Goal: Information Seeking & Learning: Learn about a topic

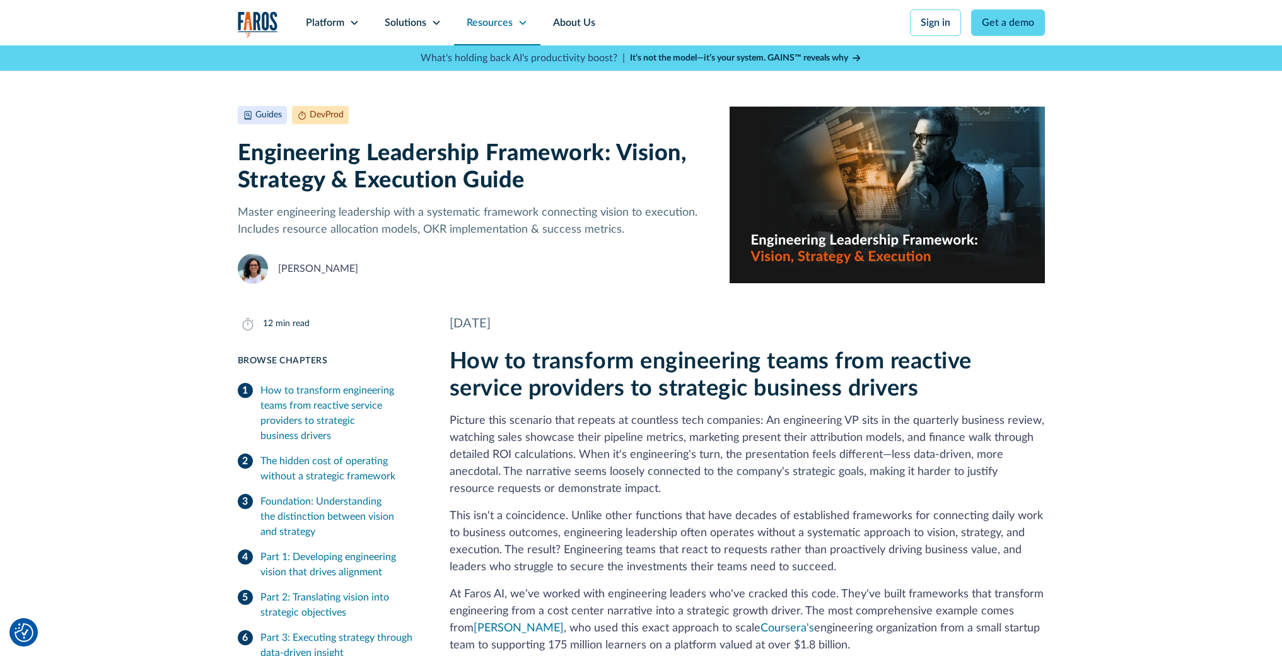
click at [520, 24] on icon at bounding box center [523, 23] width 10 height 10
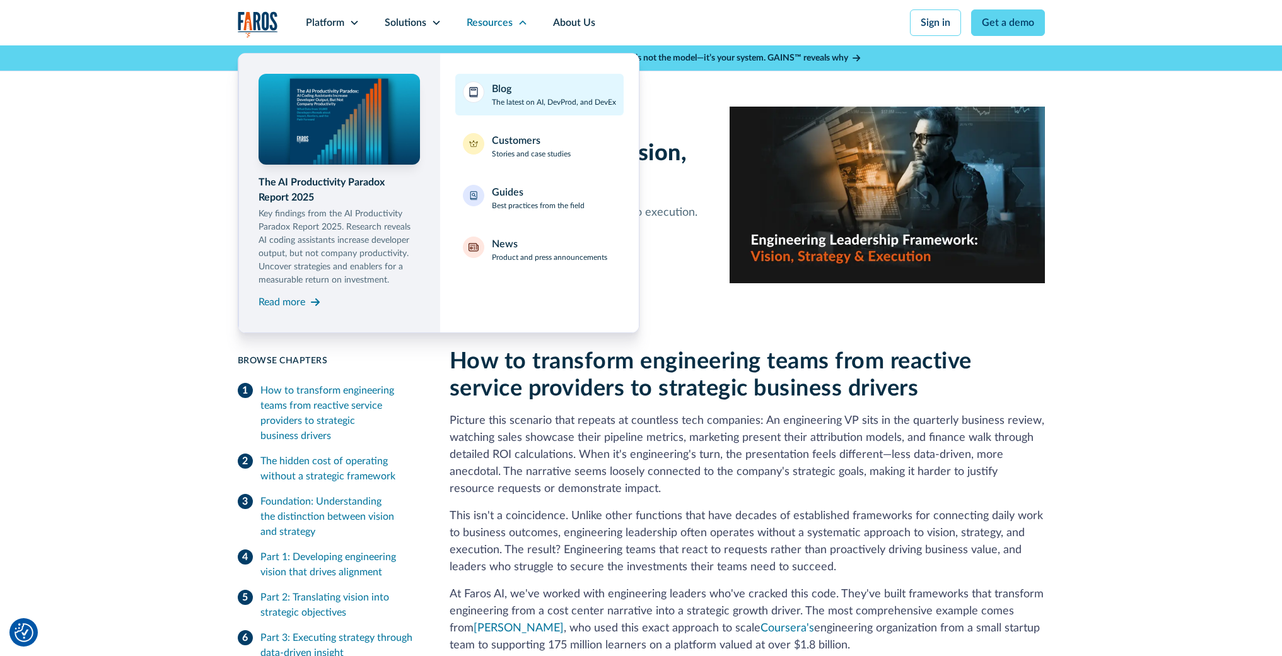
click at [539, 93] on div "Blog The latest on AI, DevProd, and DevEx" at bounding box center [554, 94] width 124 height 26
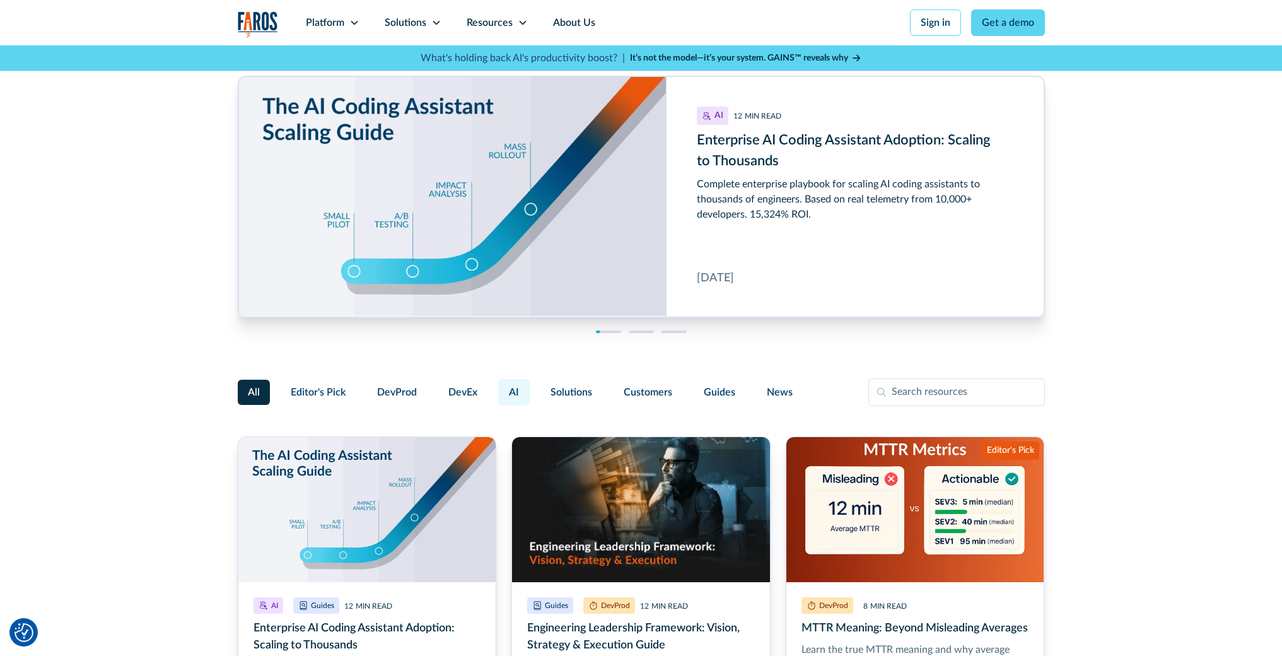
click at [509, 390] on span "AI" at bounding box center [514, 392] width 10 height 15
click at [496, 387] on input "AI" at bounding box center [496, 387] width 0 height 0
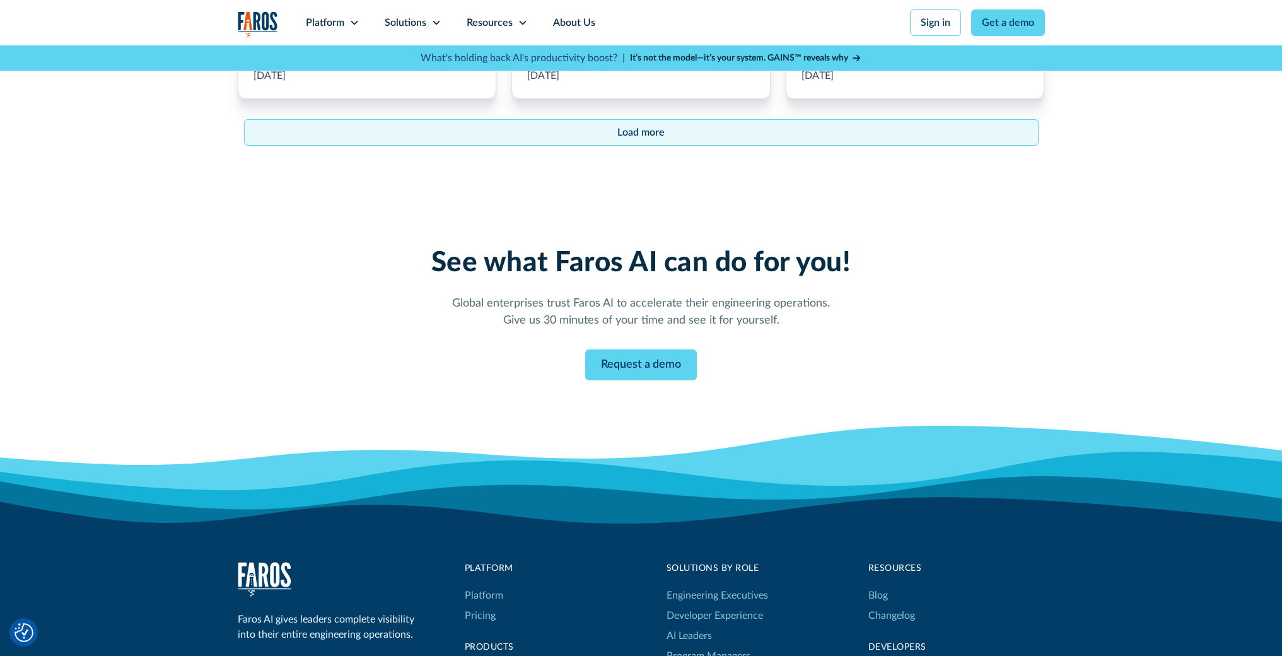
click at [649, 124] on link "Load more" at bounding box center [641, 132] width 794 height 26
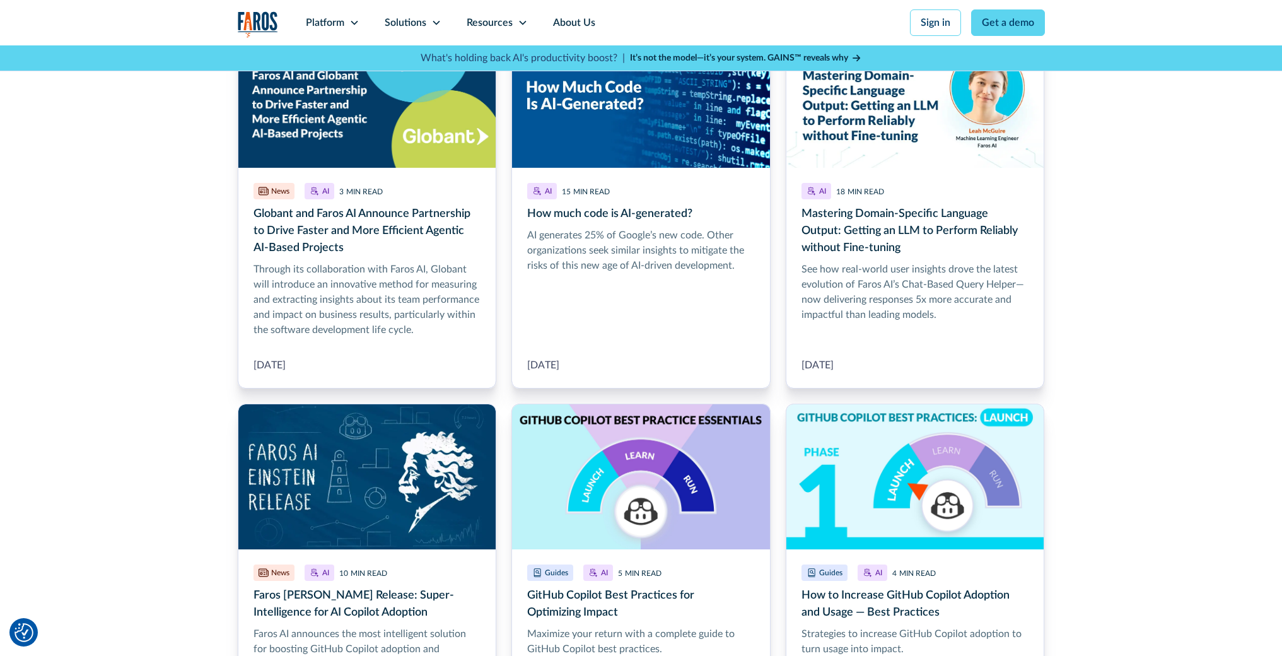
scroll to position [2582, 0]
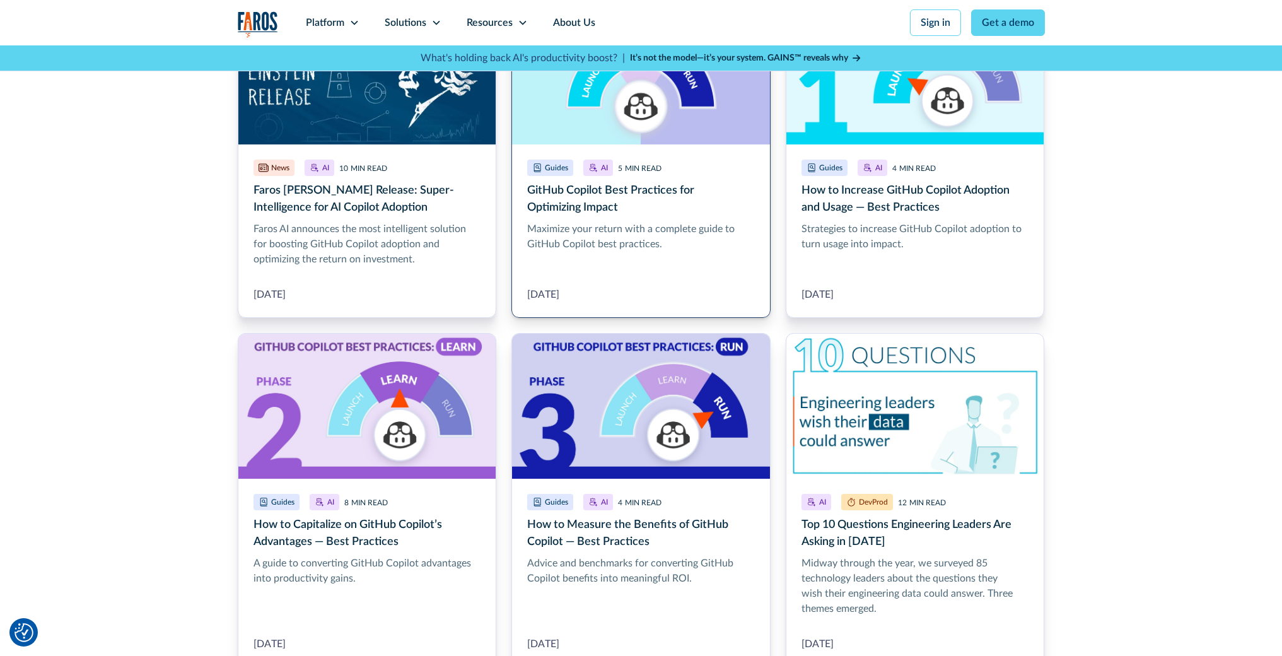
click at [628, 221] on link "GitHub Copilot Best Practices for Optimizing Impact" at bounding box center [640, 158] width 259 height 319
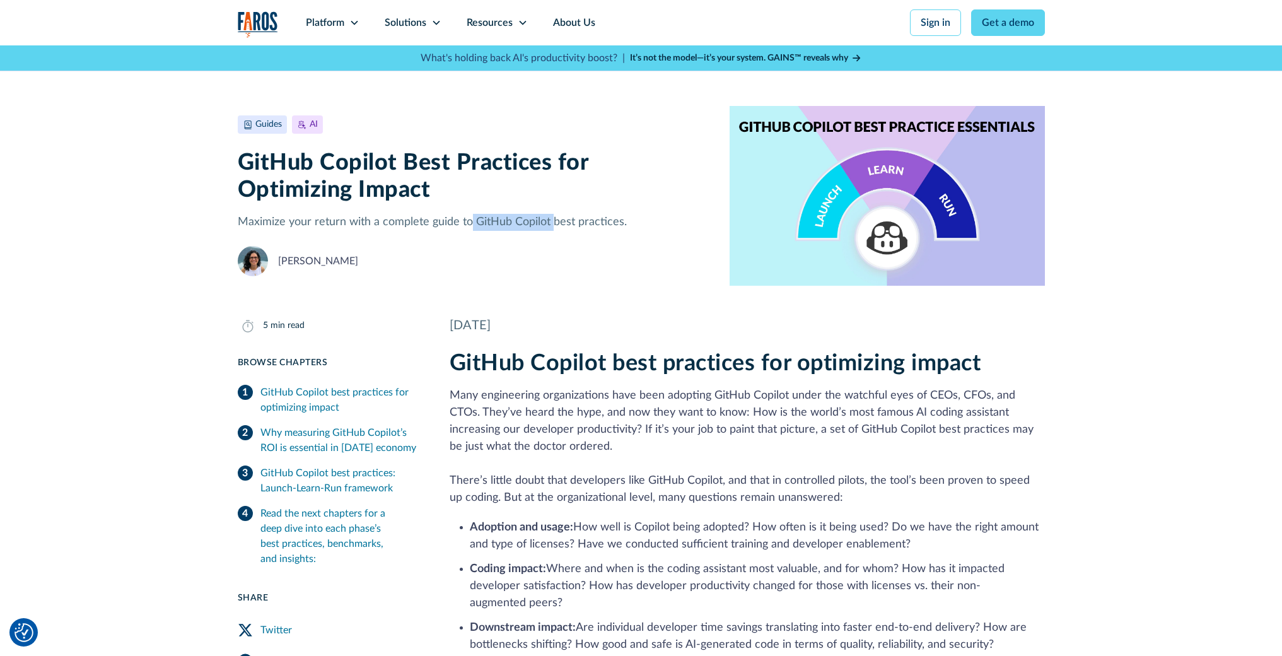
drag, startPoint x: 470, startPoint y: 222, endPoint x: 549, endPoint y: 217, distance: 79.0
click at [549, 217] on p "Maximize your return with a complete guide to GitHub Copilot best practices." at bounding box center [474, 222] width 472 height 17
click at [529, 263] on div "[PERSON_NAME]" at bounding box center [474, 261] width 472 height 30
drag, startPoint x: 472, startPoint y: 223, endPoint x: 549, endPoint y: 220, distance: 76.4
click at [549, 220] on p "Maximize your return with a complete guide to GitHub Copilot best practices." at bounding box center [474, 222] width 472 height 17
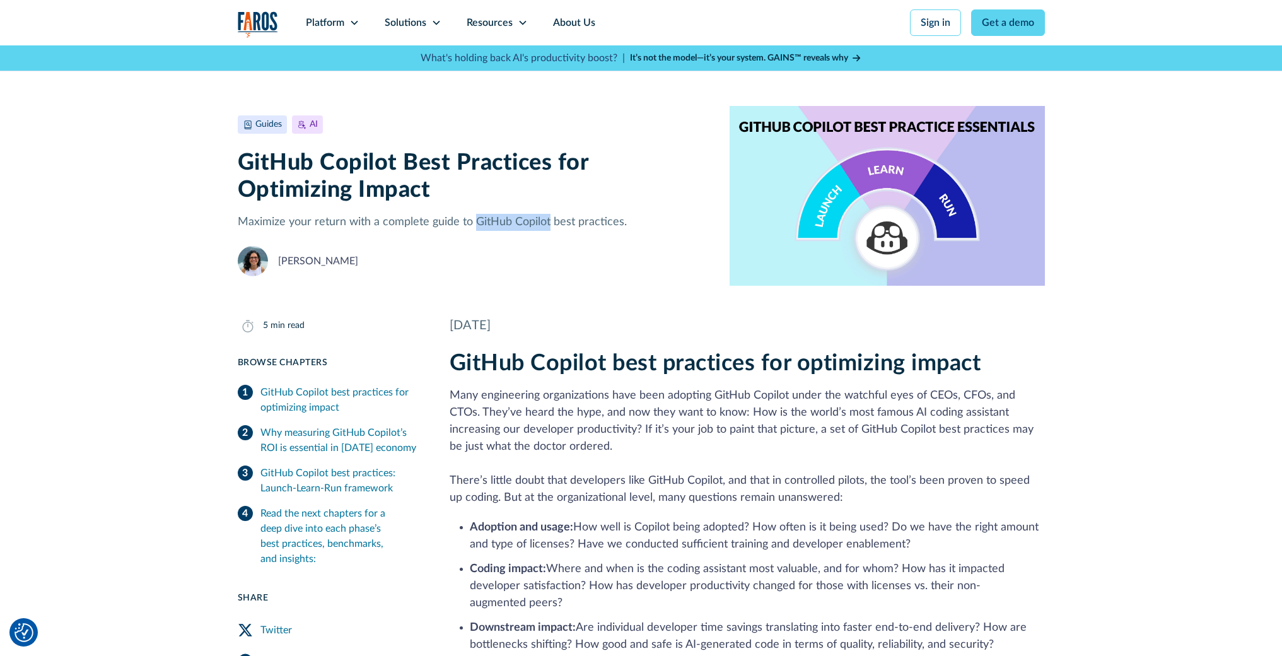
click at [538, 246] on div "[PERSON_NAME]" at bounding box center [474, 261] width 472 height 30
click at [482, 327] on div "October 22, 2024" at bounding box center [747, 325] width 595 height 19
click at [620, 332] on div "October 22, 2024" at bounding box center [747, 325] width 595 height 19
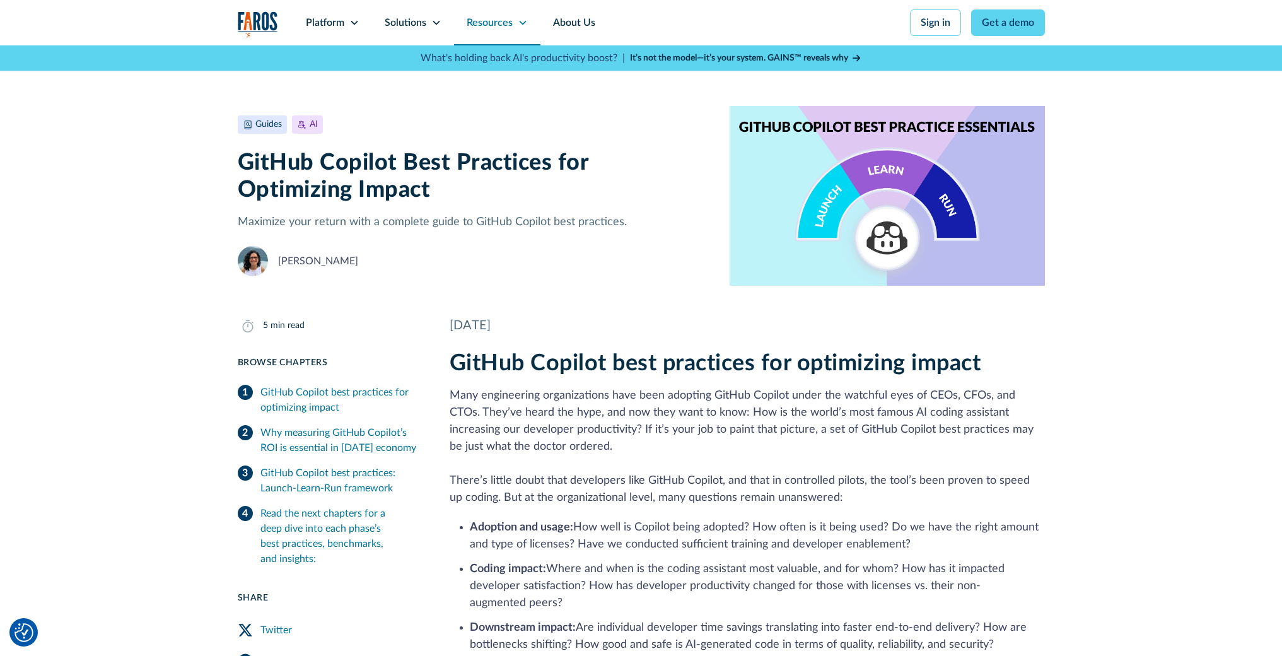
click at [518, 28] on div "Resources" at bounding box center [497, 22] width 86 height 45
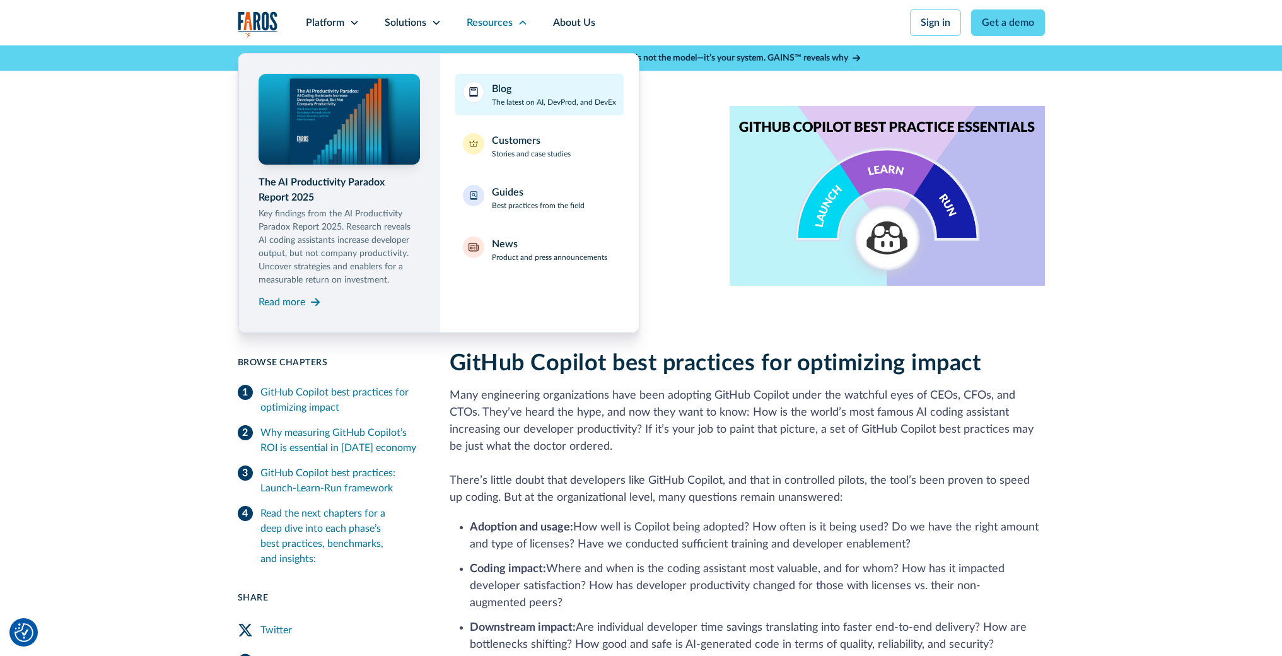
click at [549, 87] on div "Blog The latest on AI, DevProd, and DevEx" at bounding box center [554, 94] width 124 height 26
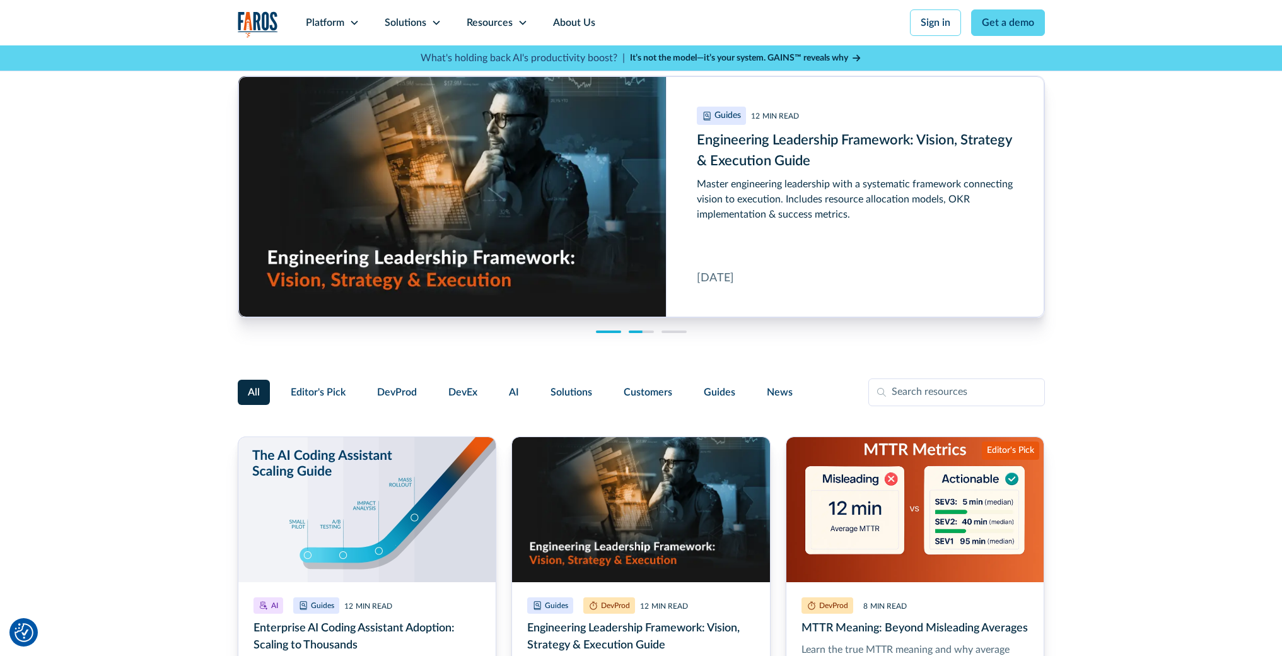
click at [610, 331] on div at bounding box center [608, 331] width 25 height 3
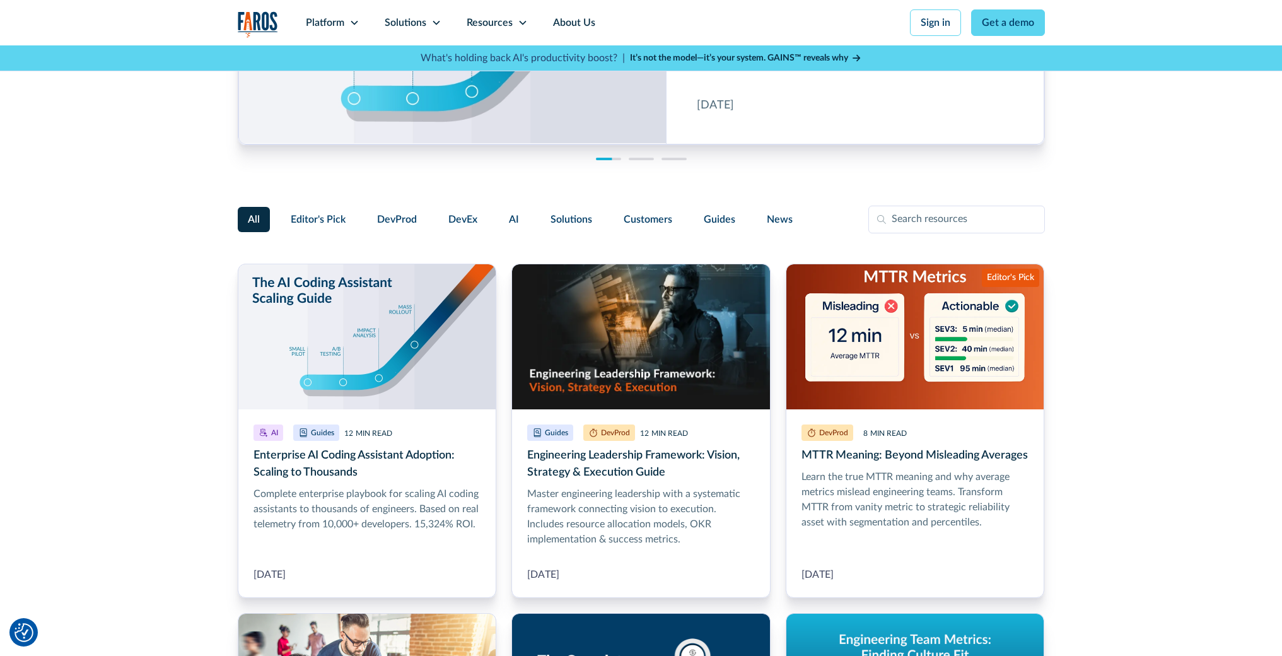
scroll to position [265, 0]
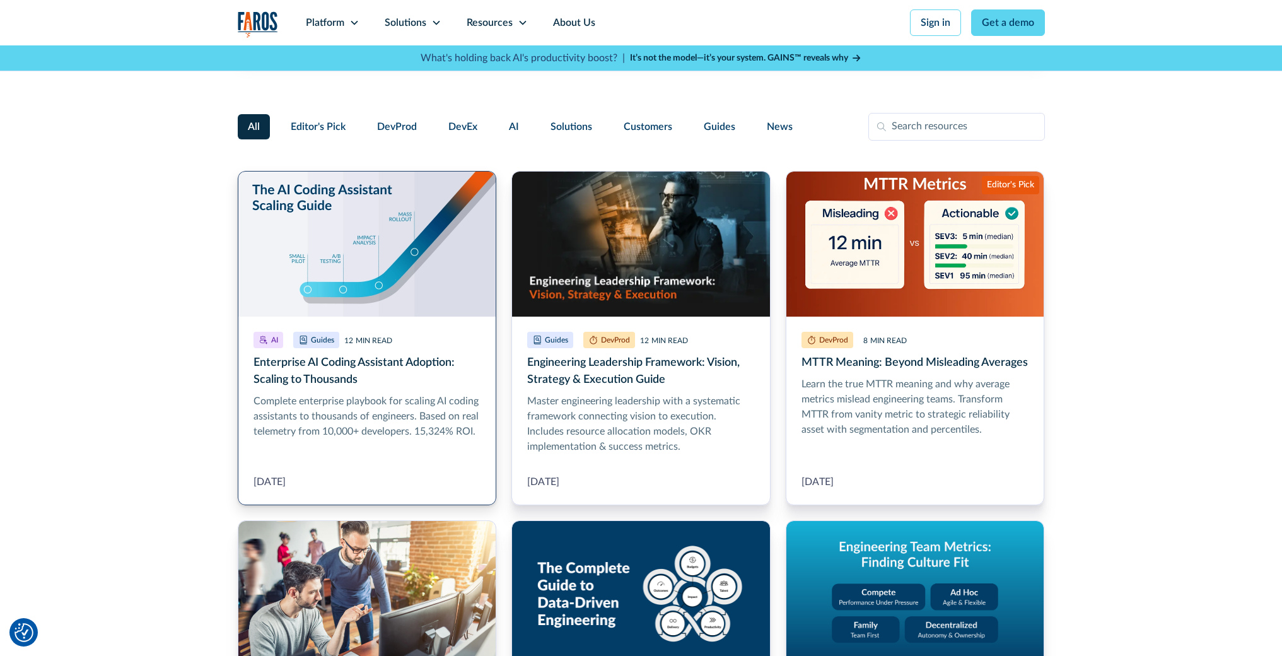
click at [439, 402] on link "Enterprise AI Coding Assistant Adoption: Scaling to Thousands" at bounding box center [367, 338] width 259 height 334
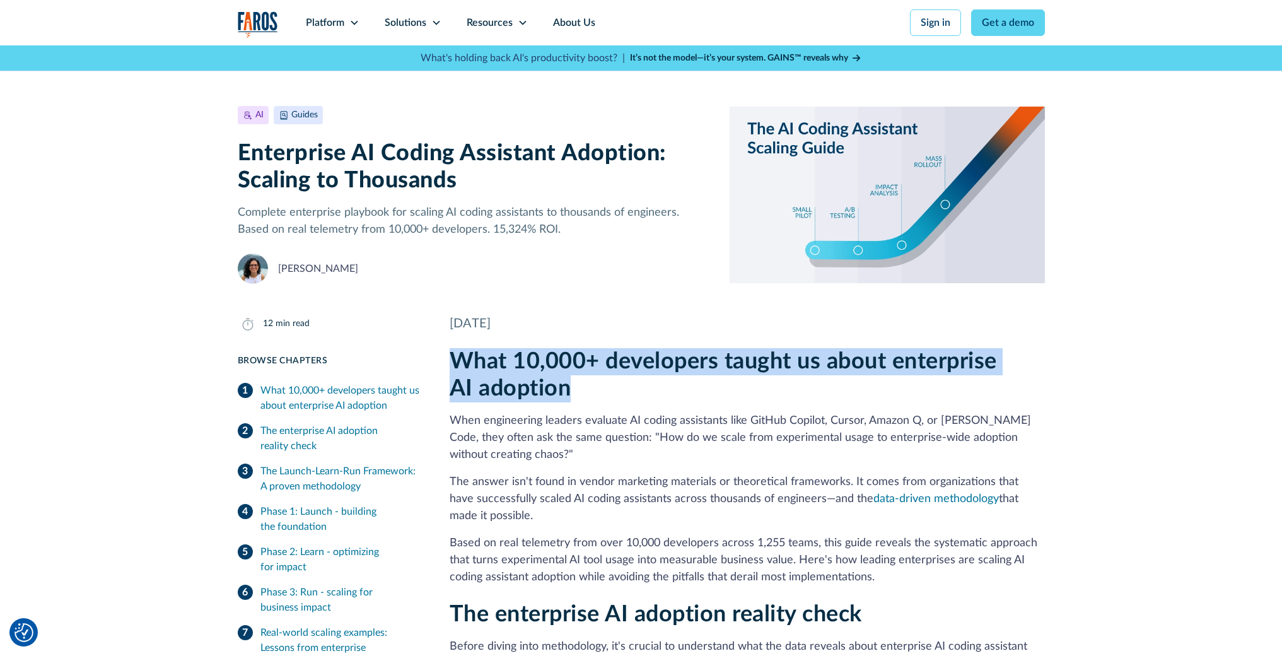
drag, startPoint x: 450, startPoint y: 360, endPoint x: 574, endPoint y: 389, distance: 127.6
click at [574, 389] on h2 "What 10,000+ developers taught us about enterprise AI adoption" at bounding box center [747, 375] width 595 height 54
